Goal: Complete application form

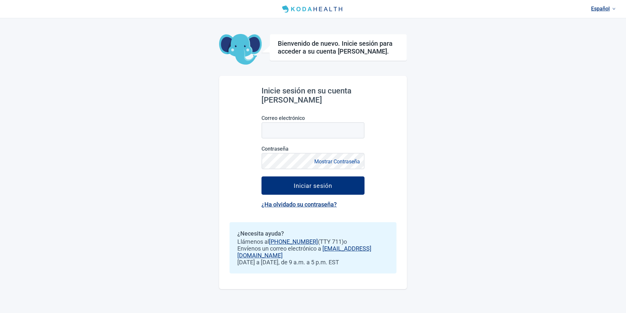
click at [152, 68] on div "Español Bienvenido de nuevo. Inicie sesión para acceder a su cuenta [PERSON_NAM…" at bounding box center [313, 156] width 626 height 313
click at [289, 130] on input "Correo electrónico" at bounding box center [313, 130] width 103 height 16
paste input "**********"
type input "**********"
click at [205, 132] on div "**********" at bounding box center [313, 156] width 626 height 313
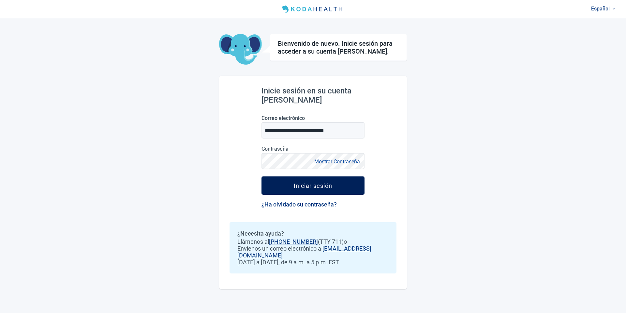
click at [279, 185] on button "Iniciar sesión" at bounding box center [313, 185] width 103 height 18
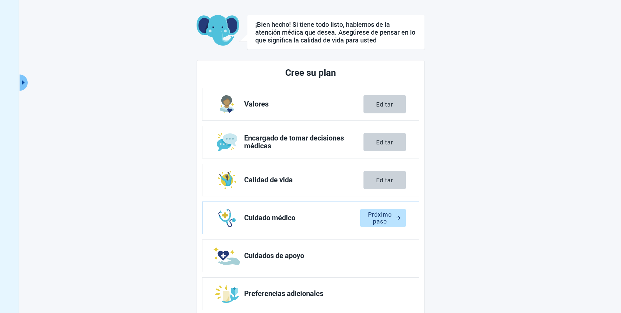
scroll to position [38, 0]
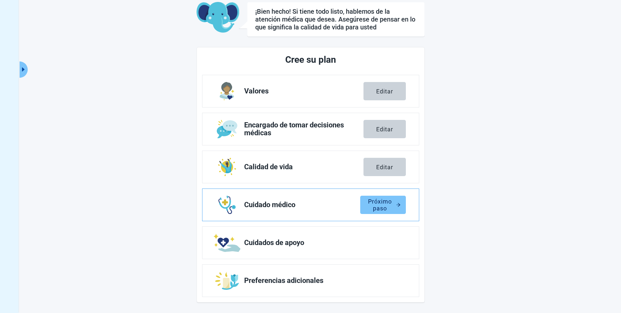
click at [388, 201] on div "Próximo paso" at bounding box center [383, 204] width 35 height 7
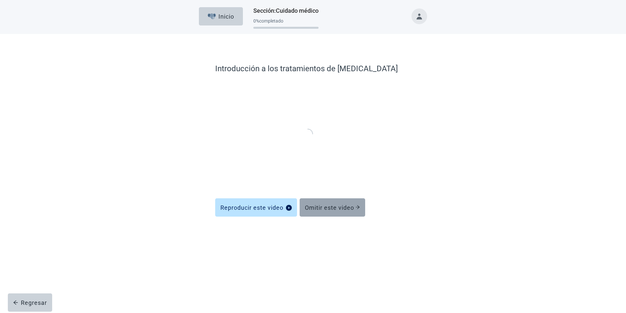
click at [331, 208] on div "Omitir este video" at bounding box center [332, 207] width 55 height 7
click at [326, 204] on div "Omitir este video" at bounding box center [332, 207] width 55 height 7
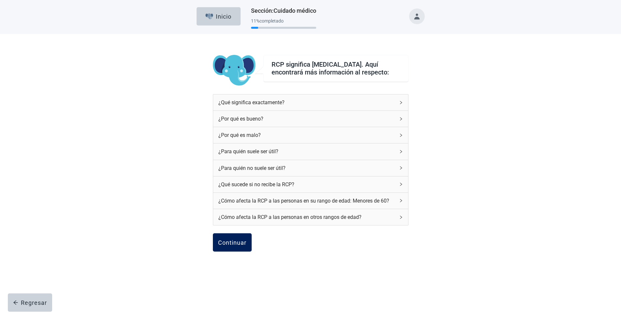
click at [240, 251] on button "Continuar" at bounding box center [232, 242] width 39 height 18
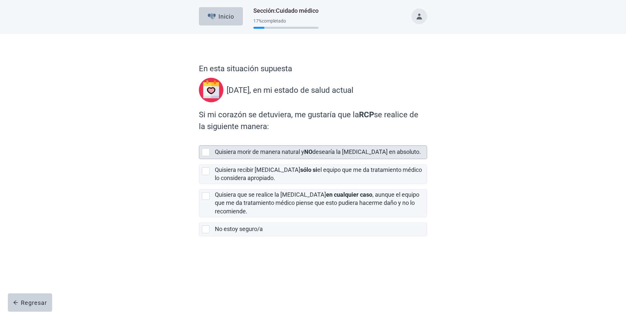
click at [280, 154] on div "Quisiera morir de manera natural y NO desearía la [MEDICAL_DATA] en absoluto." at bounding box center [319, 152] width 208 height 8
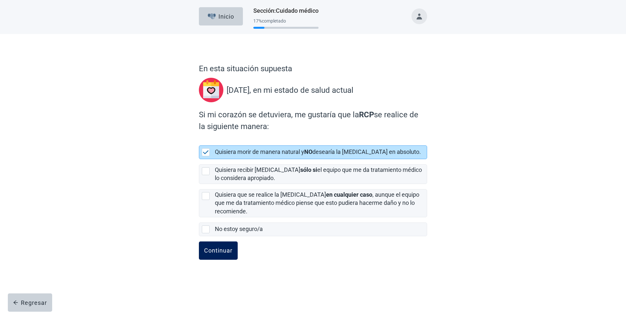
click at [225, 253] on div "Continuar" at bounding box center [218, 250] width 28 height 7
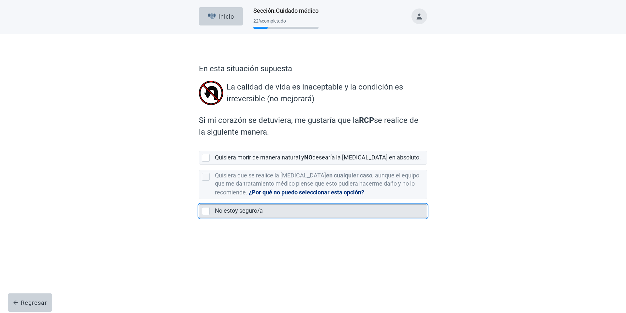
click at [247, 214] on label "No estoy seguro/a" at bounding box center [239, 210] width 48 height 7
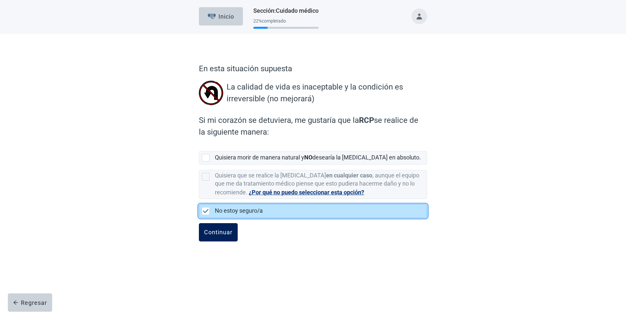
click at [229, 234] on div "Continuar" at bounding box center [218, 232] width 28 height 7
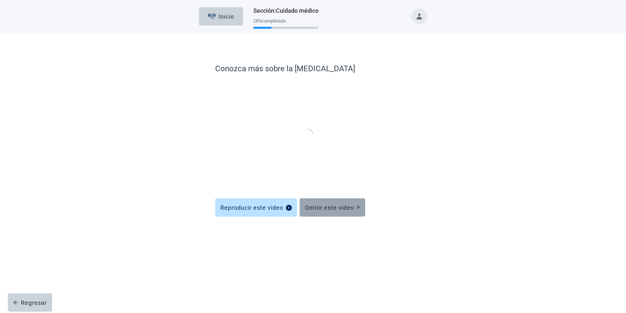
click at [337, 208] on div "Omitir este video" at bounding box center [332, 207] width 55 height 7
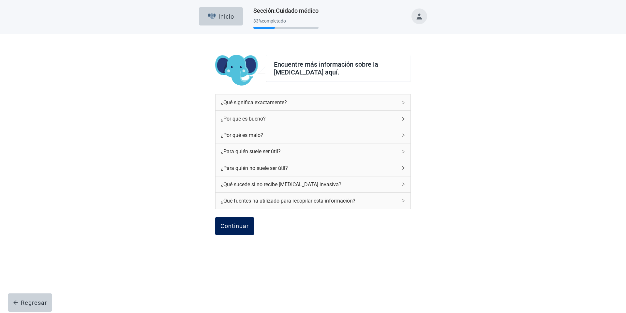
click at [236, 222] on div "Continuar" at bounding box center [235, 225] width 28 height 7
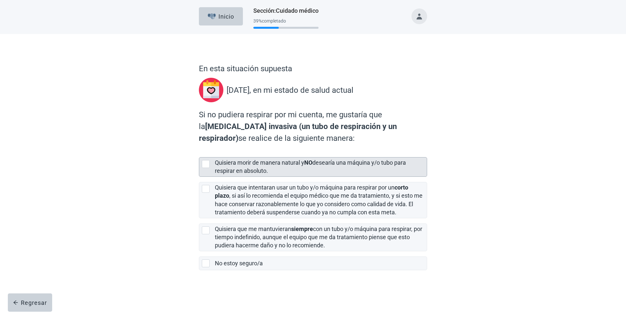
drag, startPoint x: 242, startPoint y: 158, endPoint x: 244, endPoint y: 163, distance: 5.4
click at [243, 159] on div "Quisiera morir de manera natural y NO desearía una máquina y/o tubo para respir…" at bounding box center [319, 167] width 208 height 16
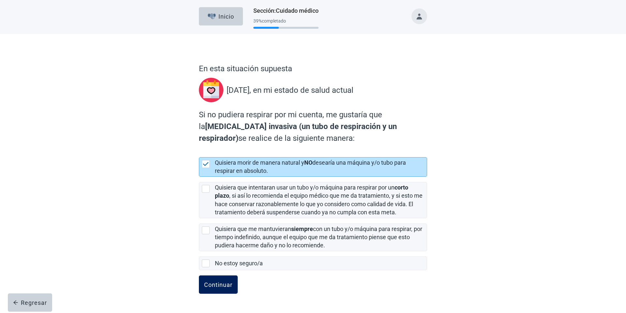
click at [223, 280] on button "Continuar" at bounding box center [218, 284] width 39 height 18
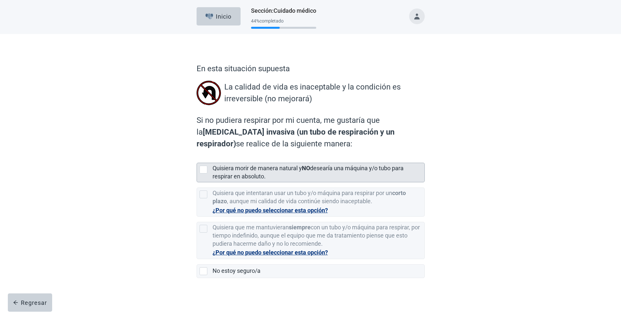
click at [275, 177] on div "Quisiera morir de manera natural y NO desearía una máquina y/o tubo para respir…" at bounding box center [317, 172] width 208 height 16
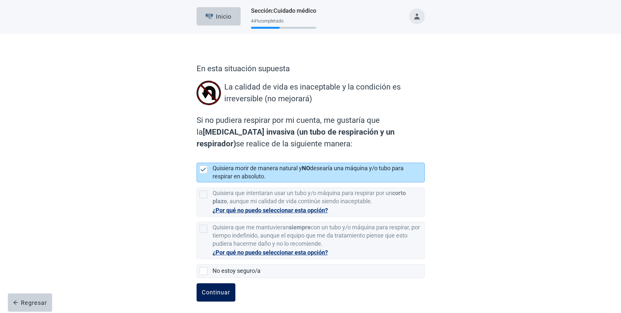
click at [207, 296] on button "Continuar" at bounding box center [216, 292] width 39 height 18
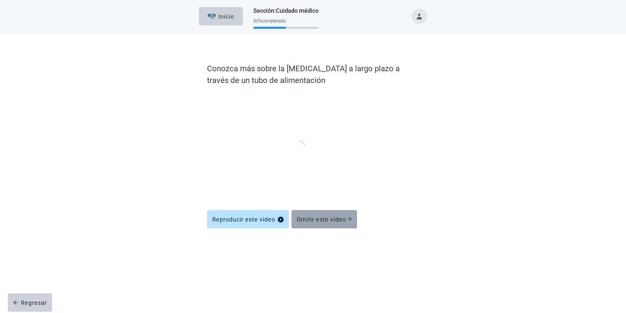
click at [342, 219] on div "Omitir este video" at bounding box center [324, 219] width 55 height 7
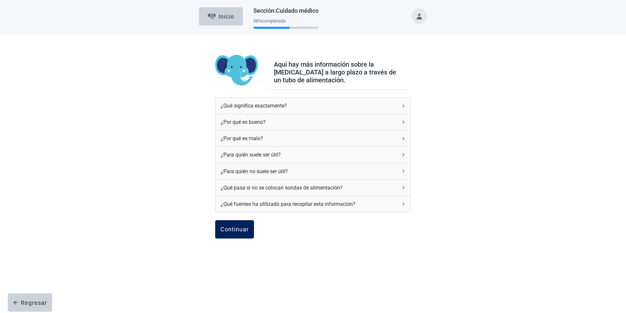
click at [240, 226] on div "Continuar" at bounding box center [235, 229] width 28 height 7
